Goal: Task Accomplishment & Management: Use online tool/utility

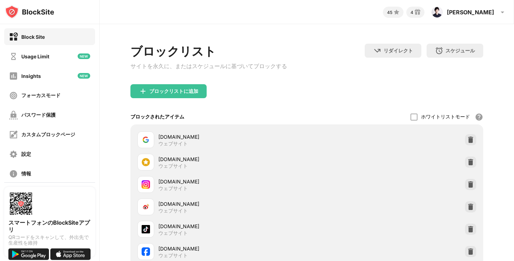
scroll to position [125, 0]
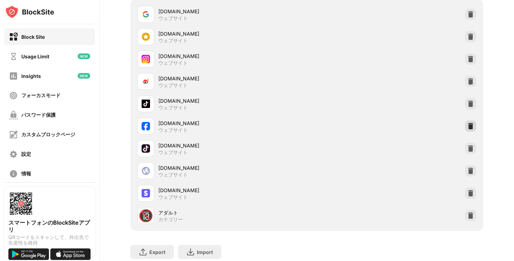
click at [469, 129] on img at bounding box center [470, 126] width 7 height 7
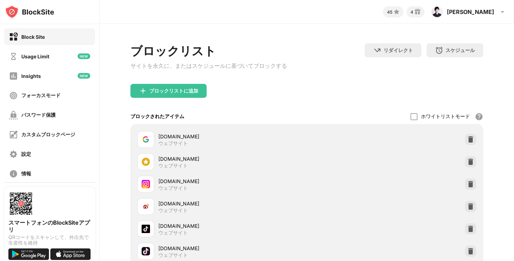
scroll to position [0, 0]
click at [165, 92] on div "ブロックリストに追加" at bounding box center [173, 91] width 49 height 6
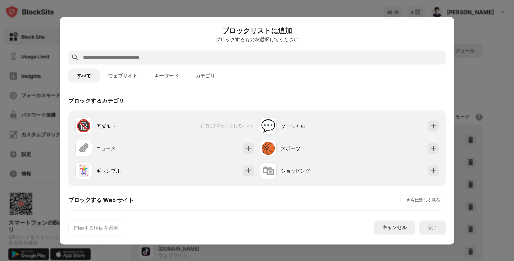
click at [166, 54] on input "text" at bounding box center [262, 57] width 361 height 8
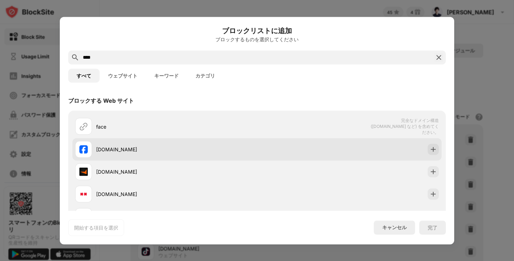
type input "****"
click at [434, 146] on img at bounding box center [433, 149] width 7 height 7
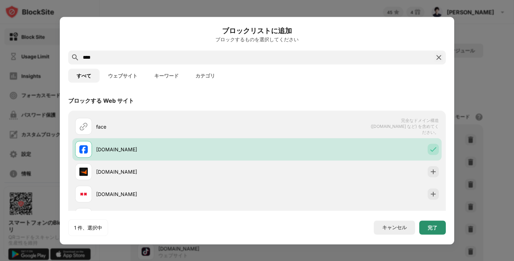
click at [430, 228] on div "完了" at bounding box center [432, 228] width 10 height 6
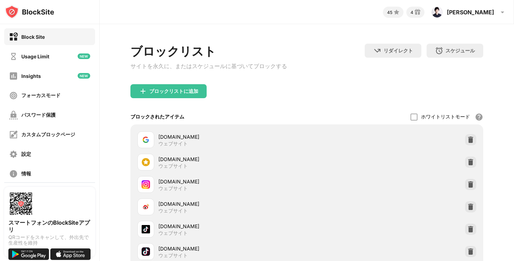
click at [300, 75] on div "ブロックリスト サイトを永久に、またはスケジュールに基づいてブロックする リダイレクト クリックしてリダイレクトのウェブサイトを設定する スケジュール ブロッ…" at bounding box center [306, 64] width 353 height 41
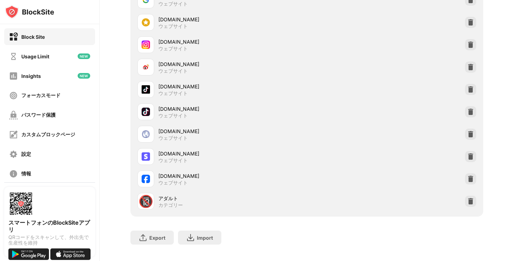
scroll to position [124, 0]
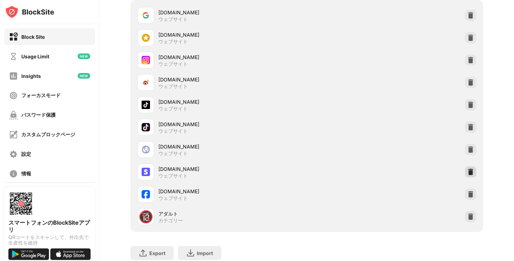
click at [471, 175] on img at bounding box center [470, 171] width 7 height 7
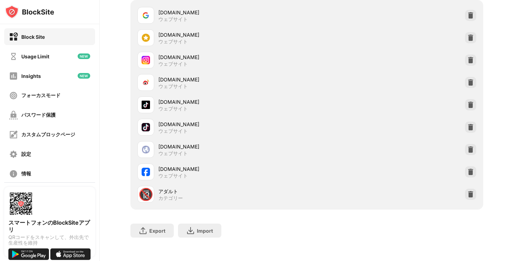
scroll to position [20, 0]
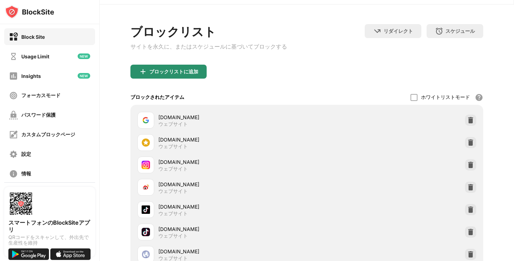
click at [175, 72] on div "ブロックリストに追加" at bounding box center [173, 72] width 49 height 6
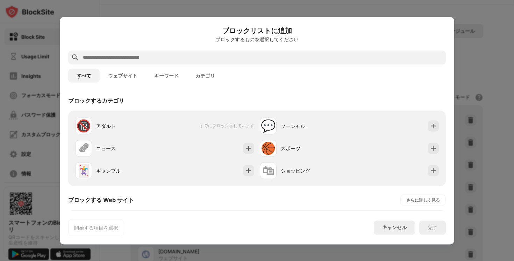
click at [169, 58] on input "text" at bounding box center [262, 57] width 361 height 8
paste input "**********"
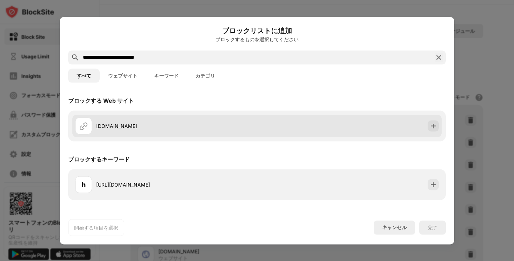
type input "**********"
click at [434, 119] on div "[DOMAIN_NAME]" at bounding box center [256, 126] width 369 height 22
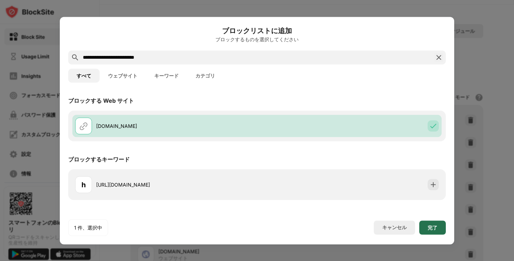
click at [432, 223] on div "完了" at bounding box center [432, 228] width 27 height 14
